Goal: Connect with others: Connect with others

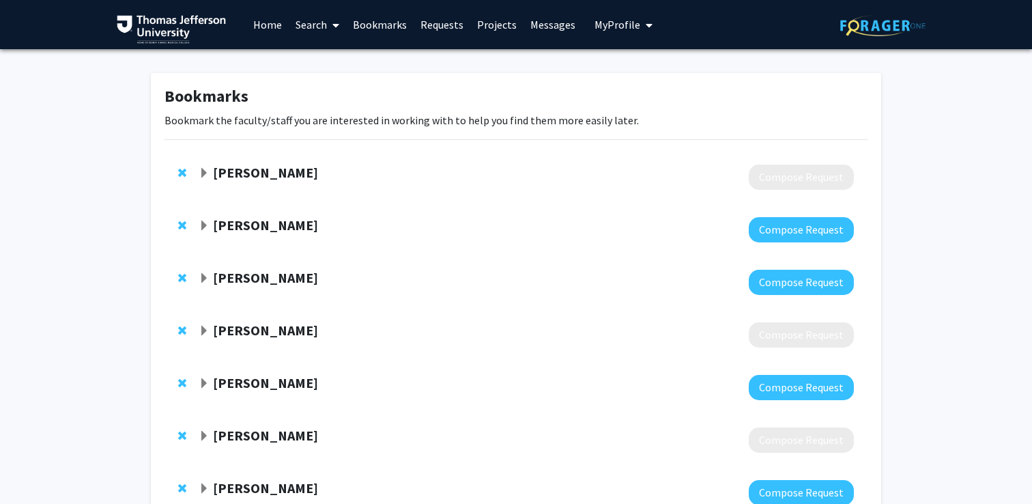
click at [276, 224] on strong "[PERSON_NAME]" at bounding box center [265, 224] width 105 height 17
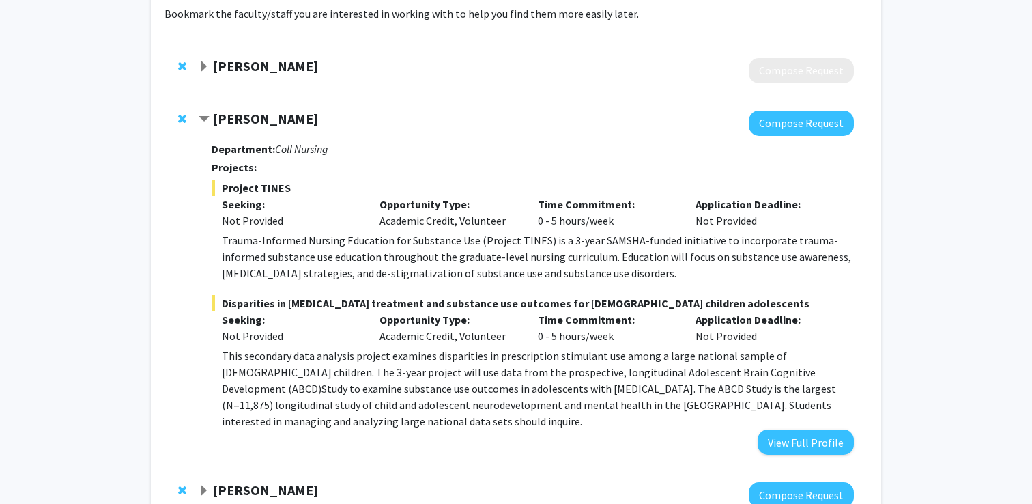
scroll to position [116, 0]
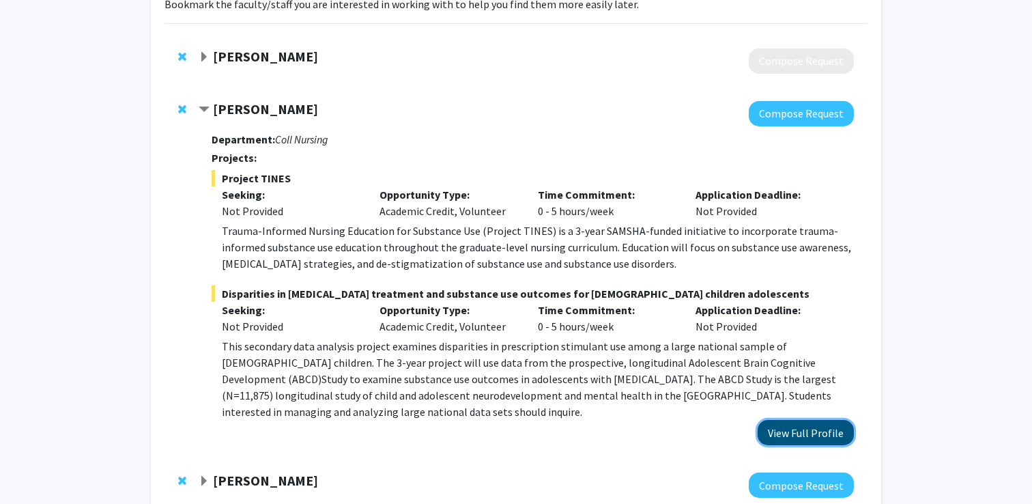
click at [802, 422] on button "View Full Profile" at bounding box center [805, 432] width 96 height 25
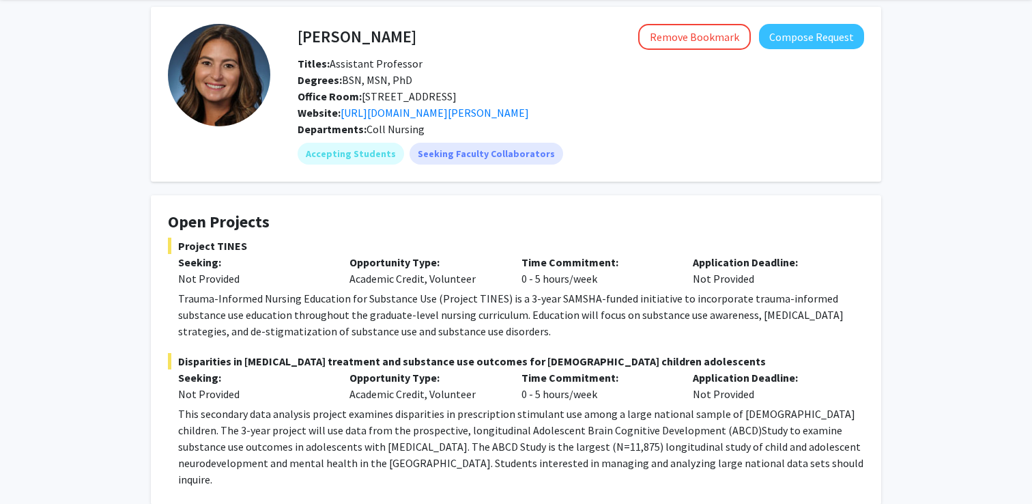
scroll to position [57, 0]
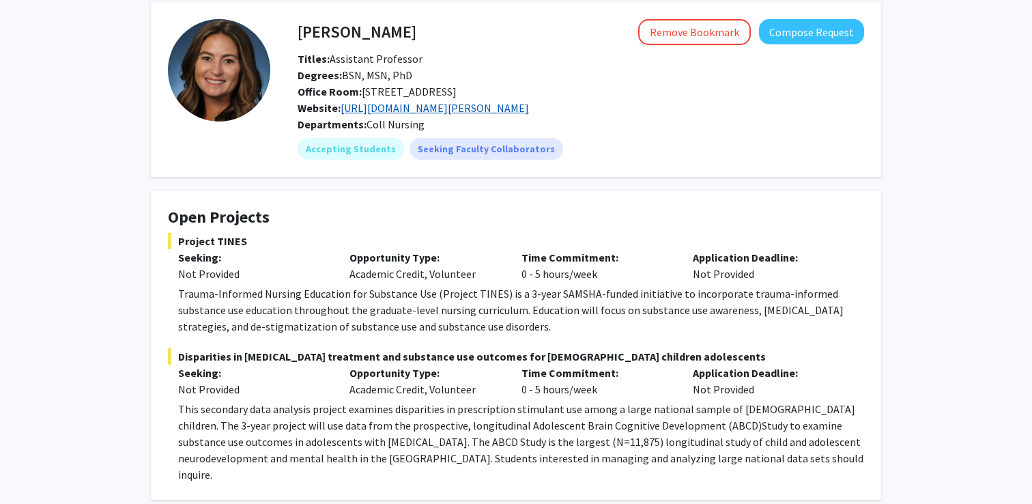
click at [529, 105] on link "https://www.jefferson.edu/academics/colleges-schools-institutes/nursing/faculty…" at bounding box center [435, 108] width 188 height 14
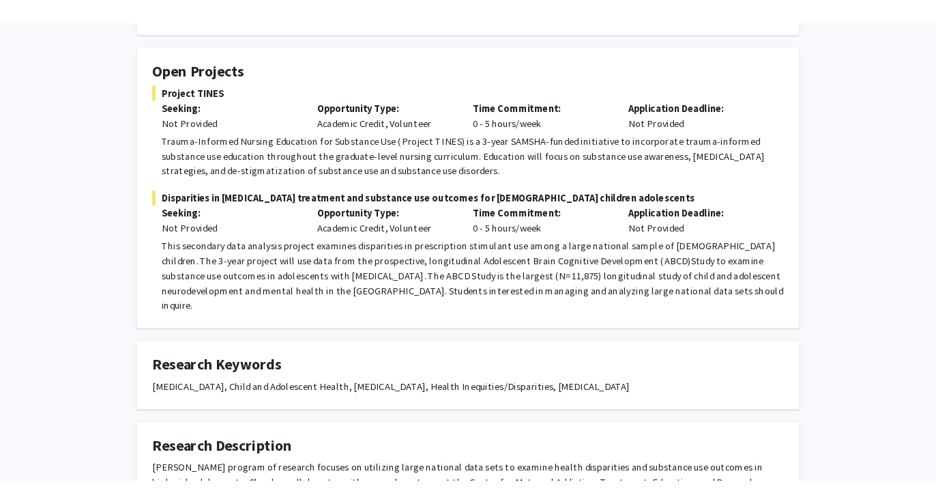
scroll to position [222, 0]
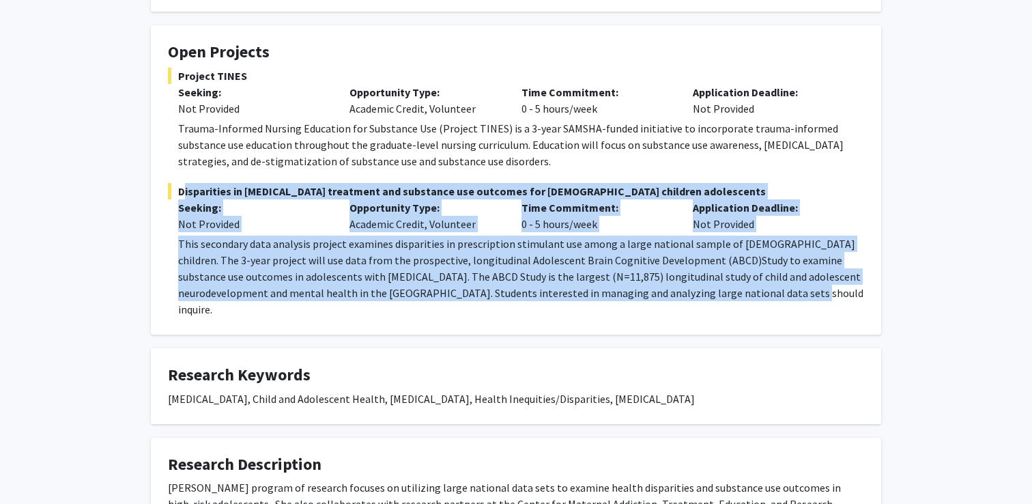
drag, startPoint x: 611, startPoint y: 293, endPoint x: 155, endPoint y: 185, distance: 468.6
click at [155, 184] on fg-card "Open Projects Project TINES Seeking: Not Provided Opportunity Type: Academic Cr…" at bounding box center [516, 179] width 730 height 309
copy div "Disparities in ADHD treatment and substance use outcomes for US children adoles…"
click at [330, 199] on div "Seeking: Not Provided" at bounding box center [253, 215] width 171 height 33
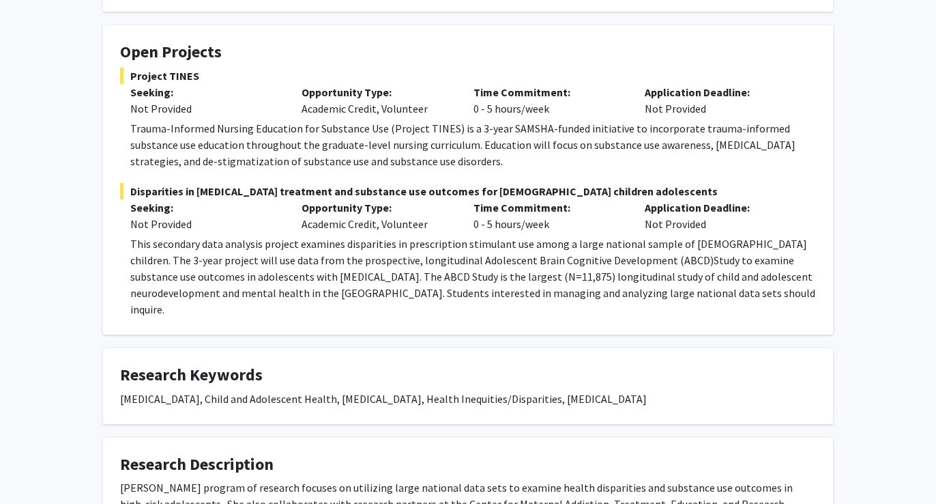
scroll to position [0, 0]
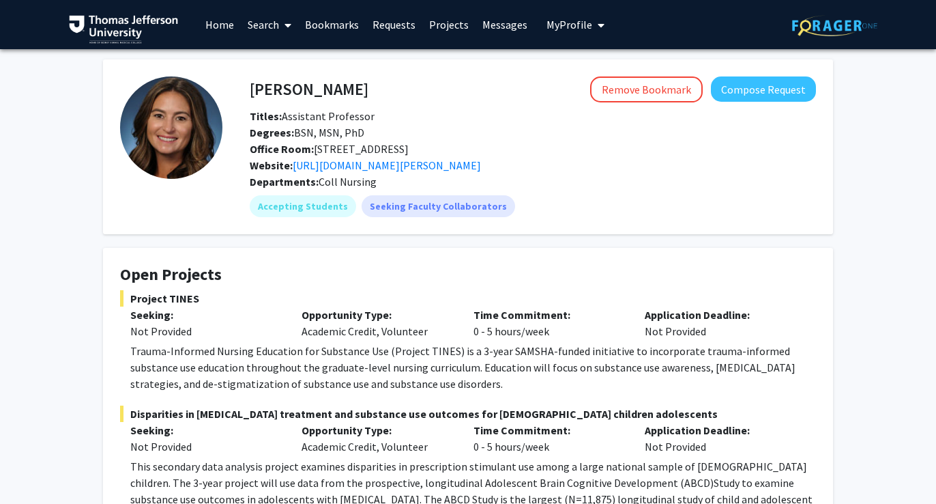
click at [349, 19] on link "Bookmarks" at bounding box center [332, 25] width 68 height 48
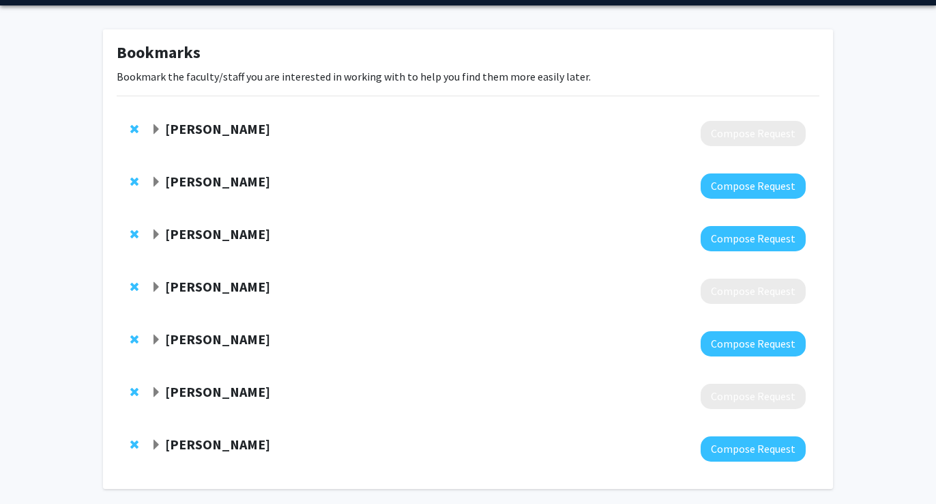
scroll to position [44, 0]
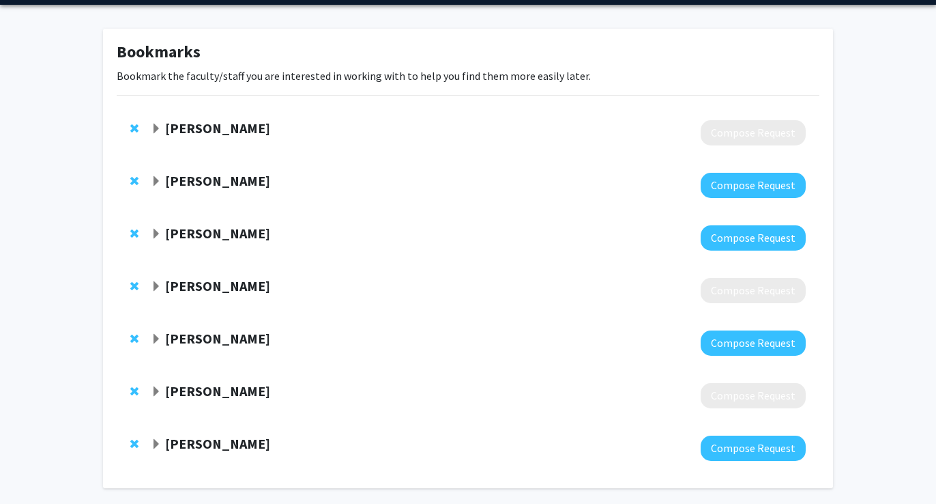
click at [210, 438] on strong "[PERSON_NAME]" at bounding box center [217, 443] width 105 height 17
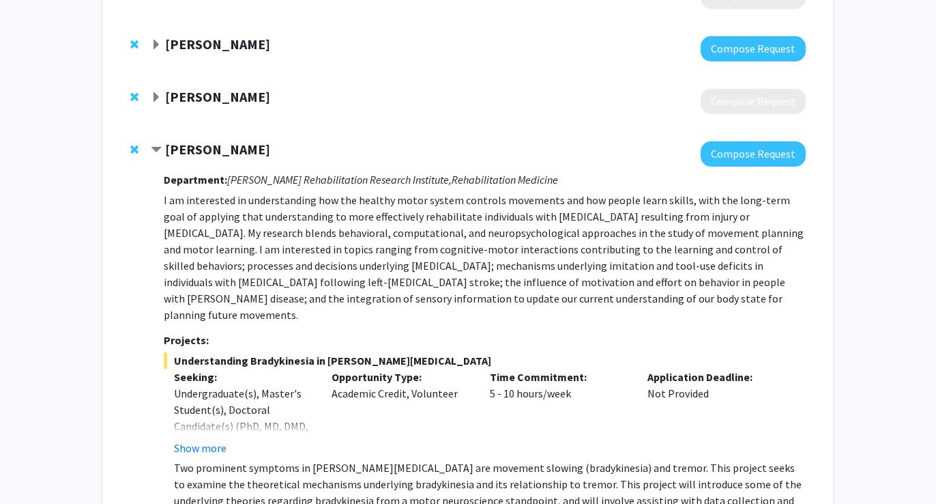
scroll to position [345, 0]
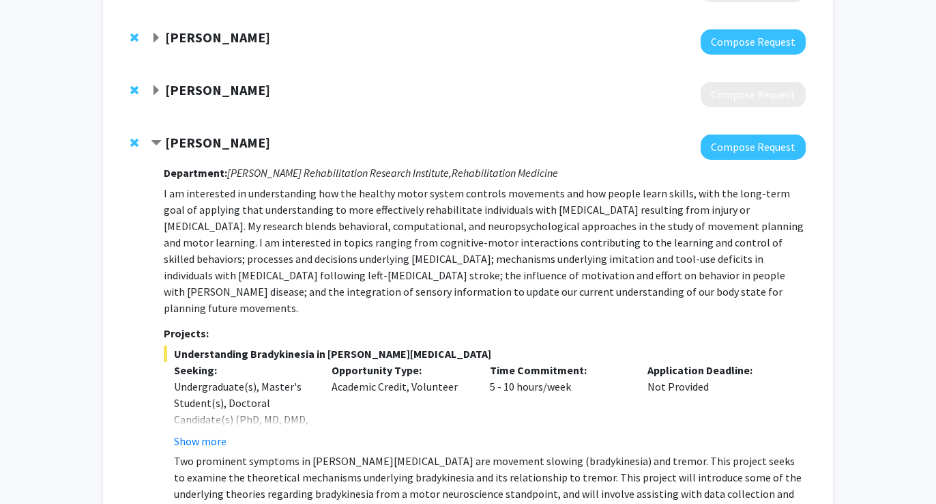
click at [185, 433] on div "Understanding Bradykinesia in Parkinson's Disease Seeking: Undergraduate(s), Ma…" at bounding box center [485, 439] width 642 height 189
click at [187, 433] on button "Show more" at bounding box center [200, 441] width 53 height 16
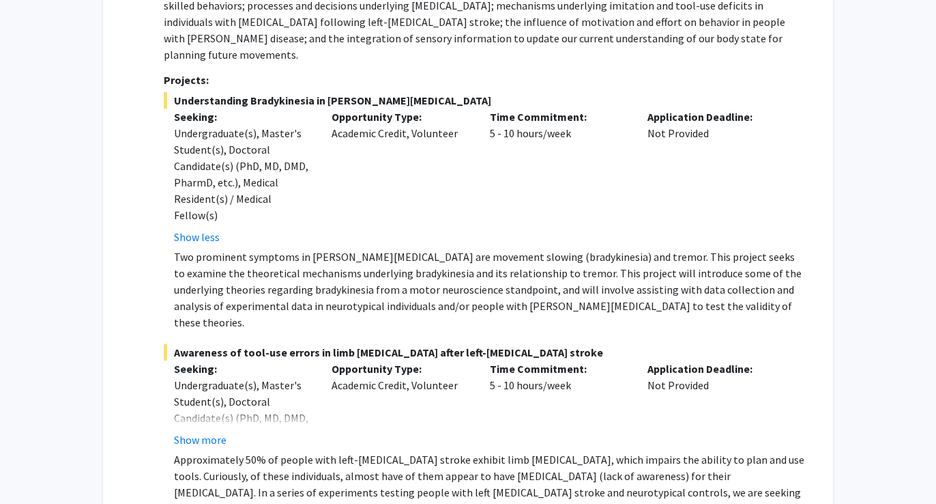
scroll to position [719, 0]
